Goal: Task Accomplishment & Management: Complete application form

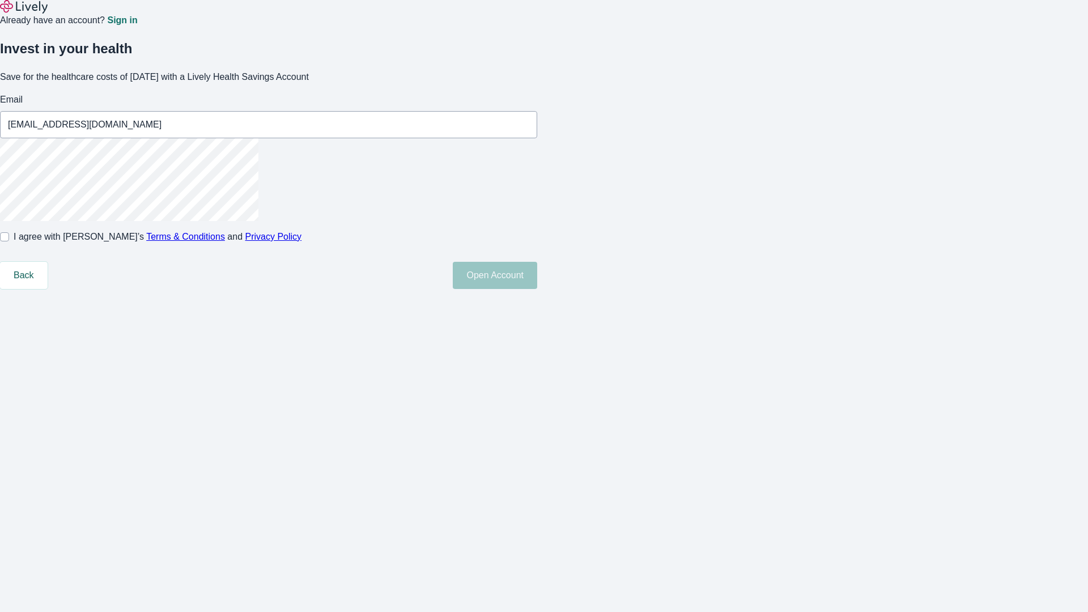
click at [9, 241] on input "I agree with Lively’s Terms & Conditions and Privacy Policy" at bounding box center [4, 236] width 9 height 9
checkbox input "true"
click at [537, 289] on button "Open Account" at bounding box center [495, 275] width 84 height 27
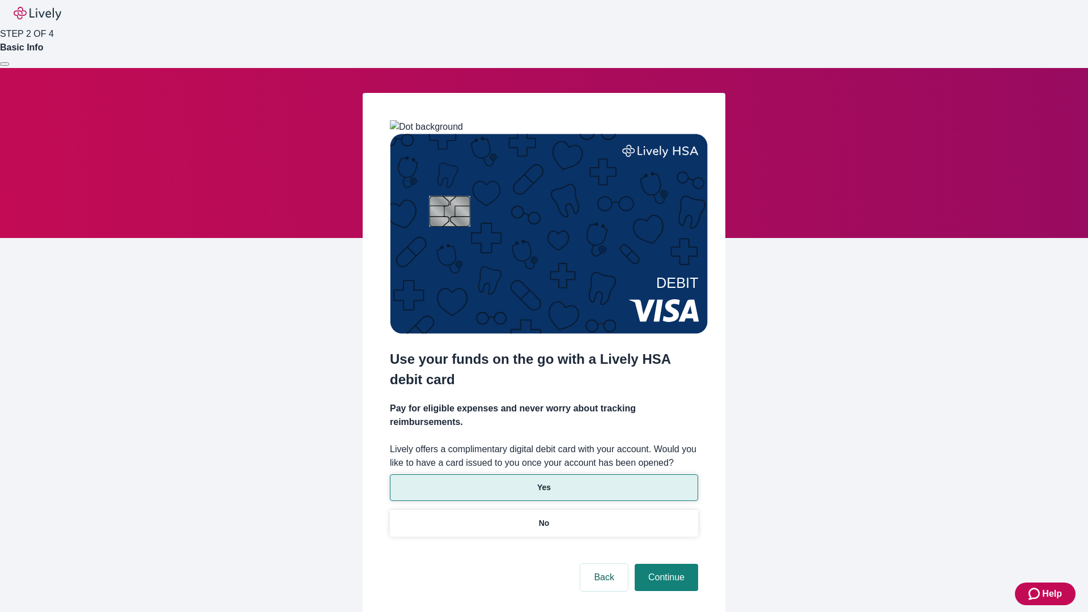
click at [543, 481] on p "Yes" at bounding box center [544, 487] width 14 height 12
click at [664, 564] on button "Continue" at bounding box center [665, 577] width 63 height 27
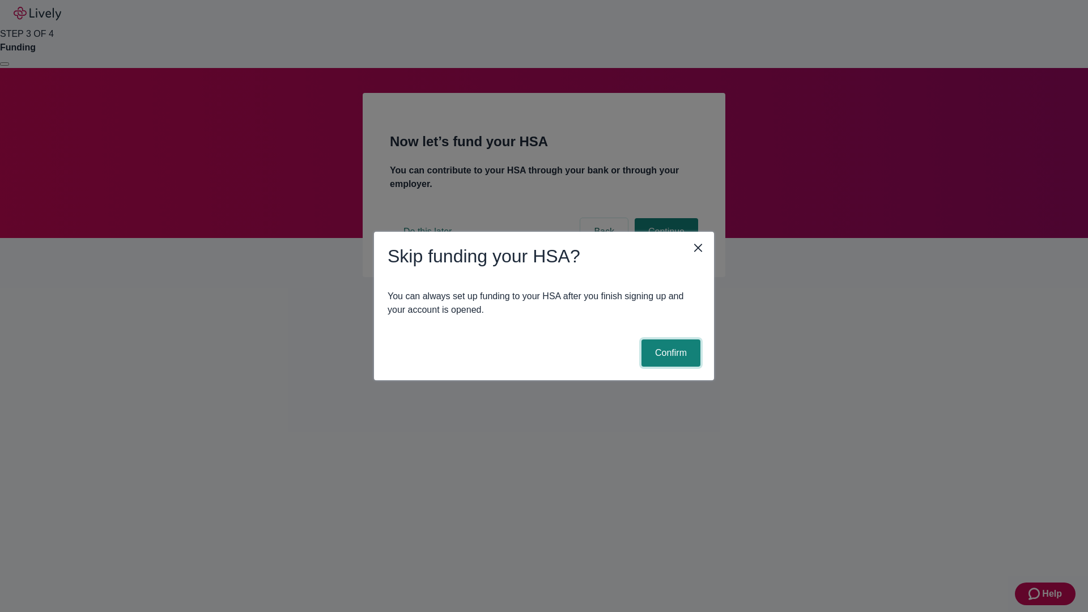
click at [669, 353] on button "Confirm" at bounding box center [670, 352] width 59 height 27
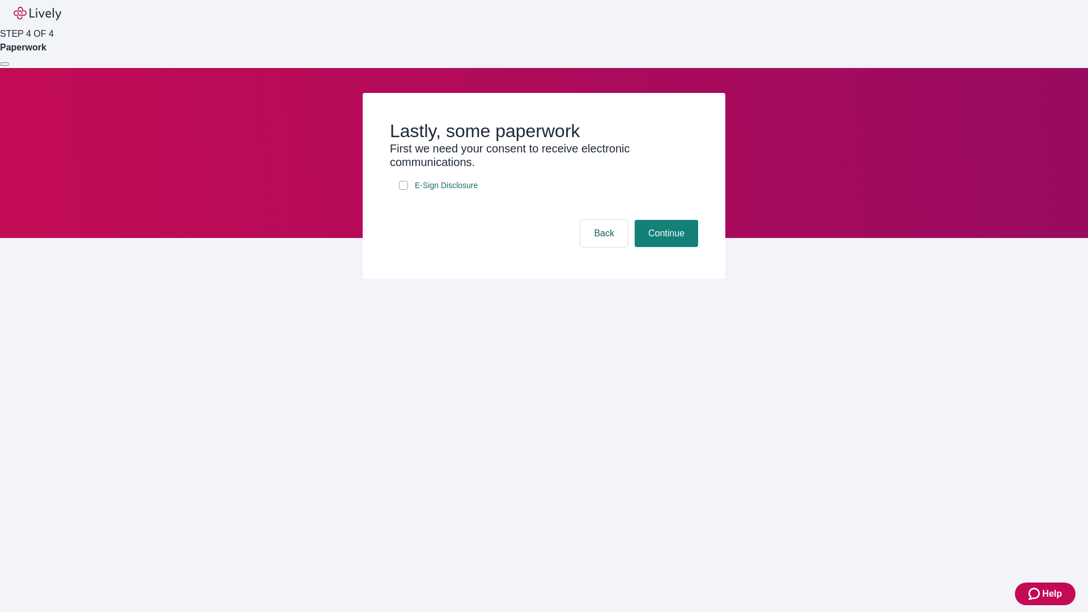
click at [403, 190] on input "E-Sign Disclosure" at bounding box center [403, 185] width 9 height 9
checkbox input "true"
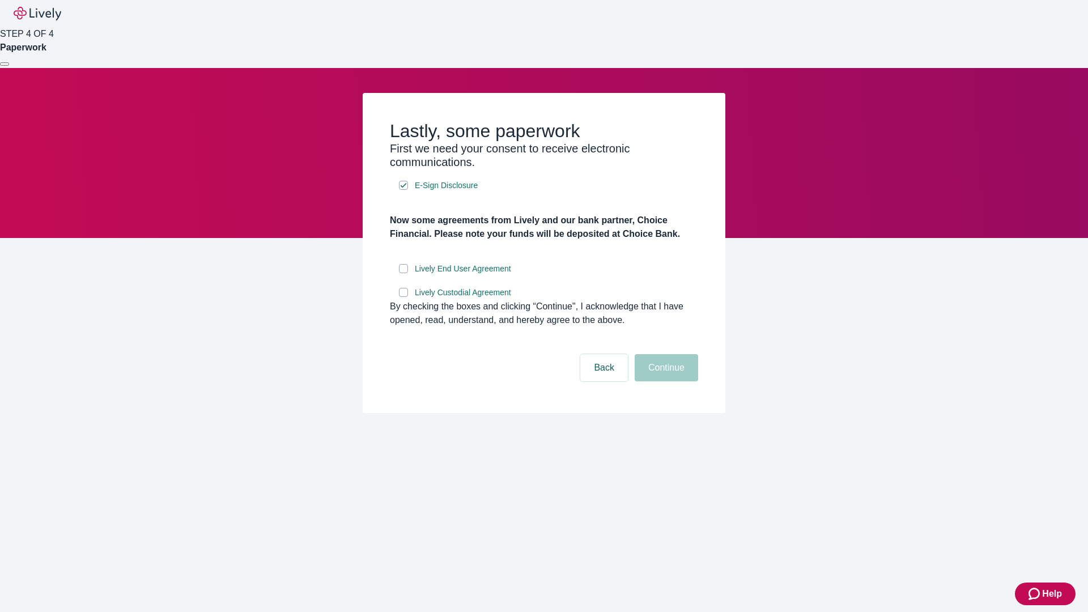
click at [403, 273] on input "Lively End User Agreement" at bounding box center [403, 268] width 9 height 9
checkbox input "true"
click at [403, 297] on input "Lively Custodial Agreement" at bounding box center [403, 292] width 9 height 9
checkbox input "true"
click at [664, 381] on button "Continue" at bounding box center [665, 367] width 63 height 27
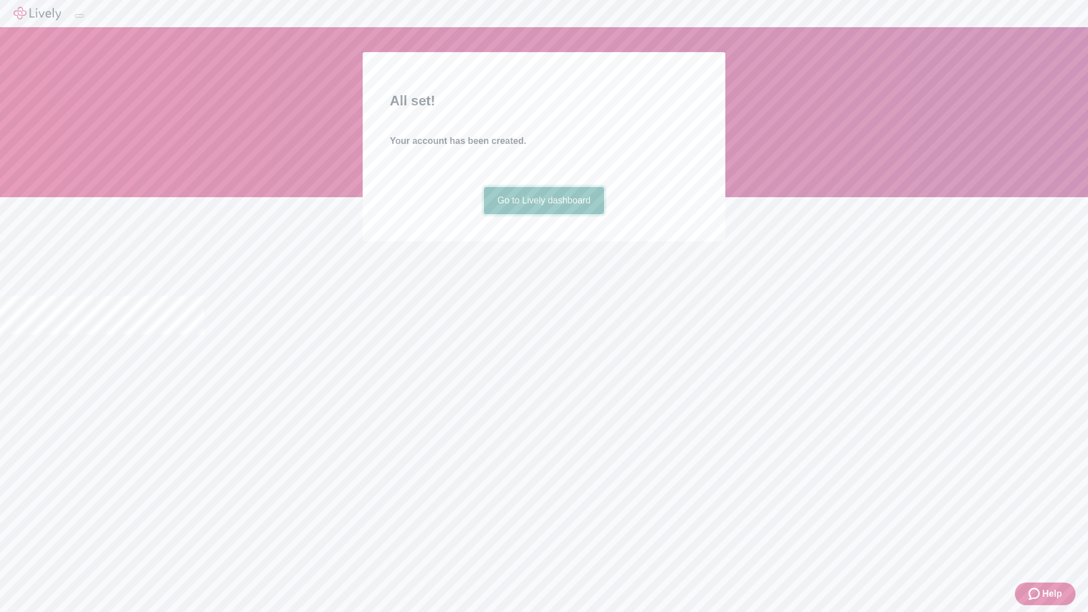
click at [543, 214] on link "Go to Lively dashboard" at bounding box center [544, 200] width 121 height 27
